Goal: Find specific page/section: Find specific page/section

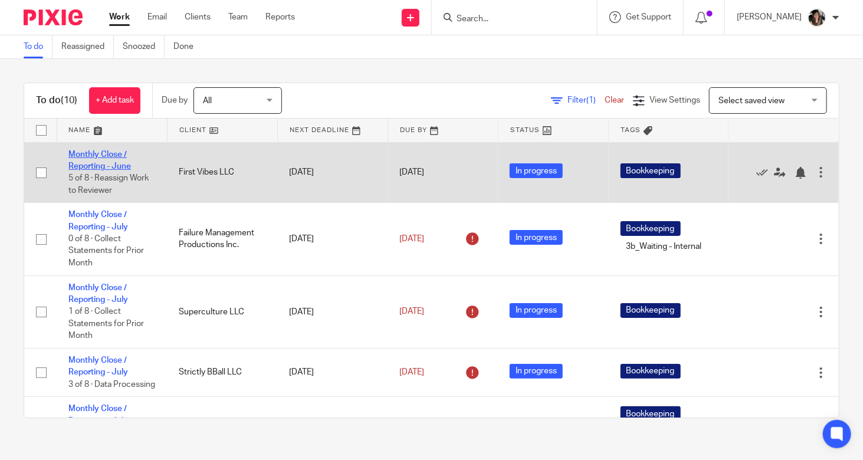
click at [76, 156] on link "Monthly Close / Reporting - June" at bounding box center [99, 160] width 63 height 20
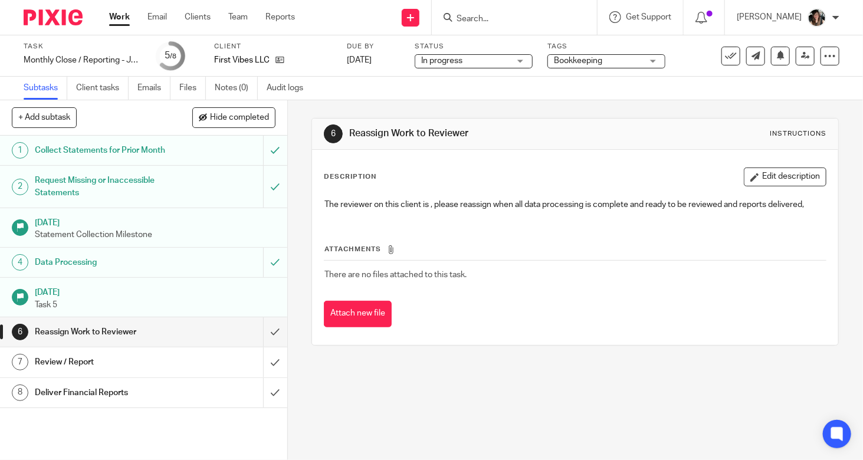
click at [147, 263] on h1 "Data Processing" at bounding box center [107, 263] width 145 height 18
